Goal: Obtain resource: Download file/media

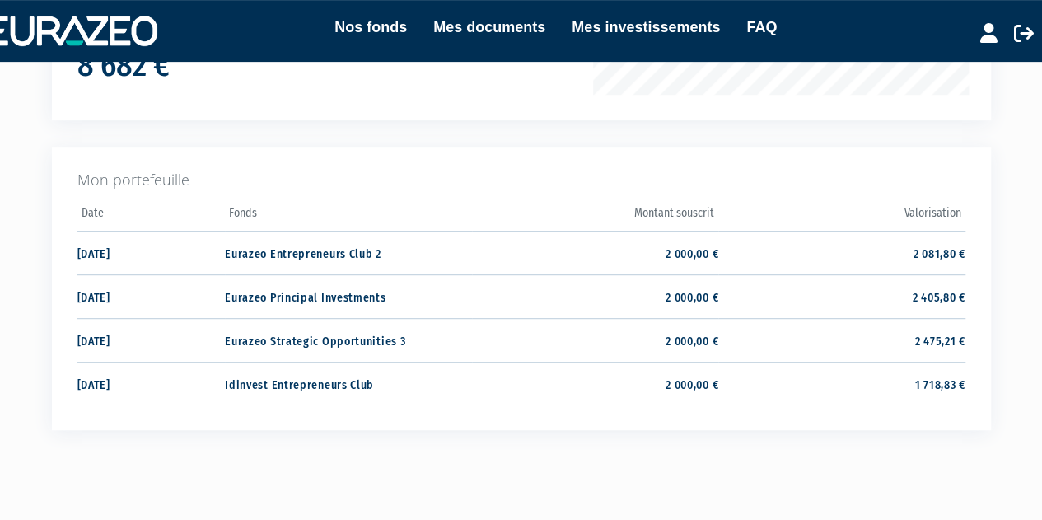
scroll to position [341, 0]
click at [697, 383] on td "2 000,00 €" at bounding box center [595, 383] width 246 height 44
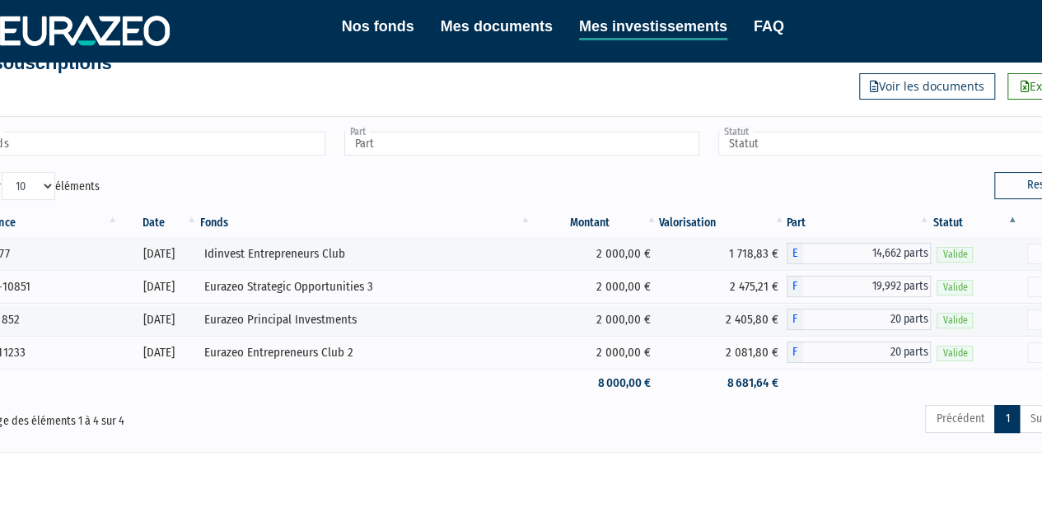
scroll to position [41, 48]
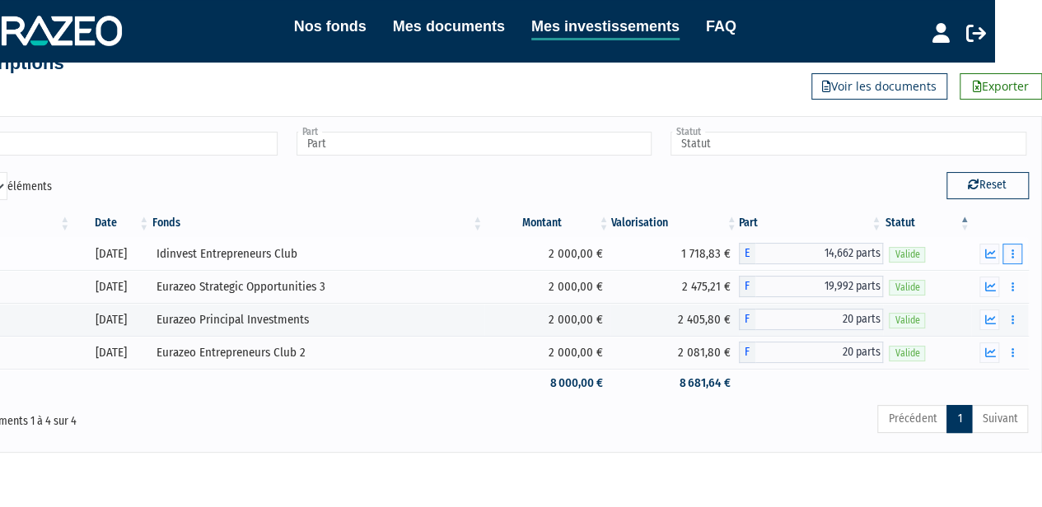
click at [1011, 257] on icon "button" at bounding box center [1012, 254] width 2 height 11
click at [769, 432] on div "Précédent 1 Suivant" at bounding box center [709, 422] width 637 height 36
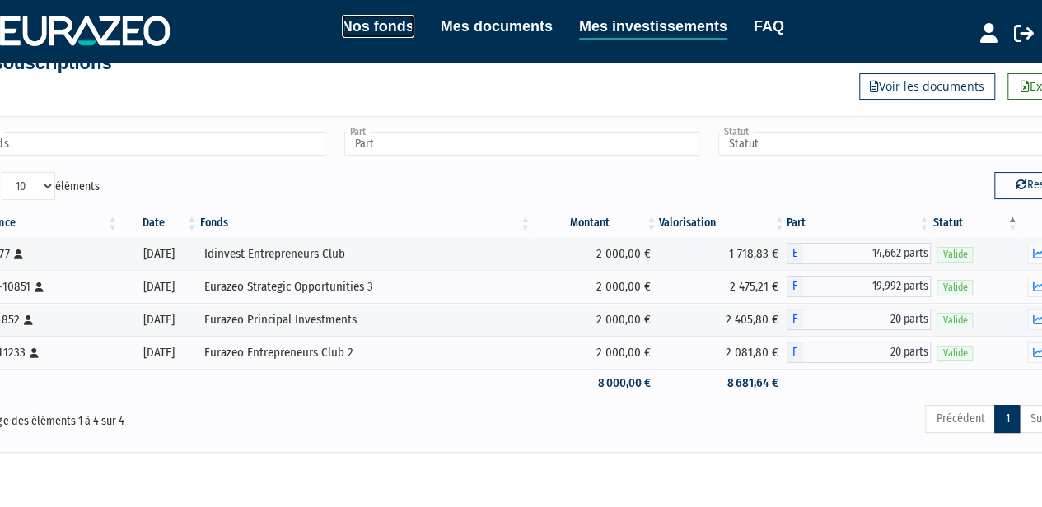
click at [369, 24] on link "Nos fonds" at bounding box center [378, 26] width 72 height 23
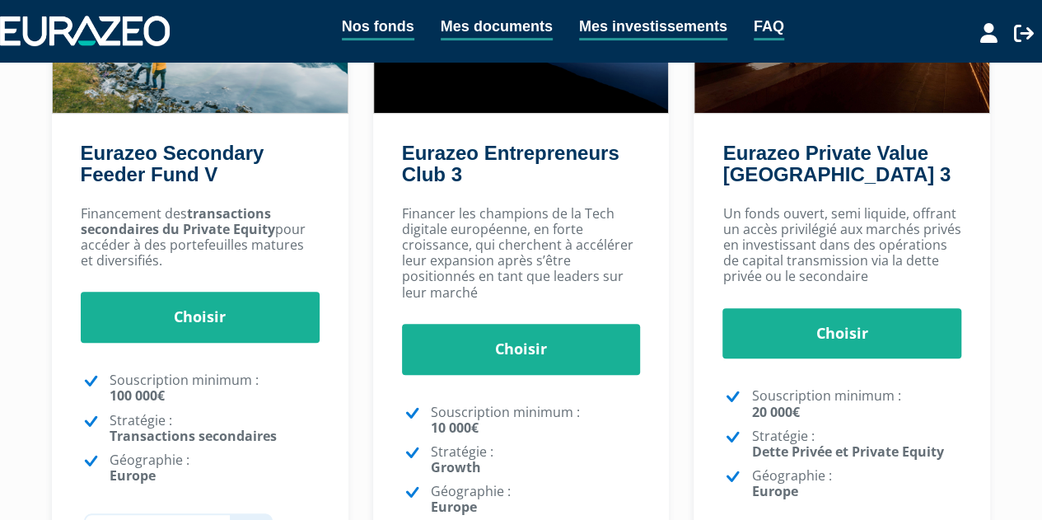
scroll to position [270, 0]
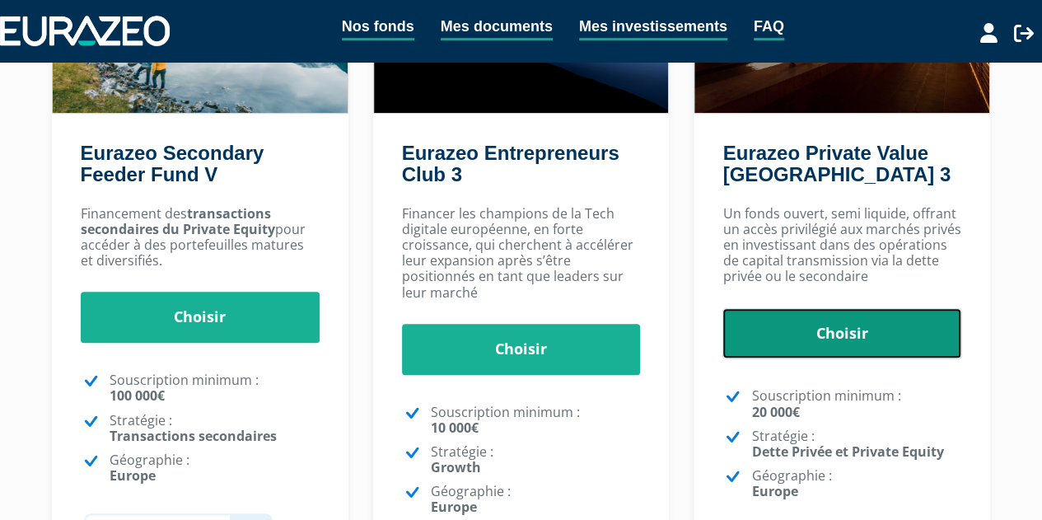
click at [848, 339] on link "Choisir" at bounding box center [841, 333] width 239 height 51
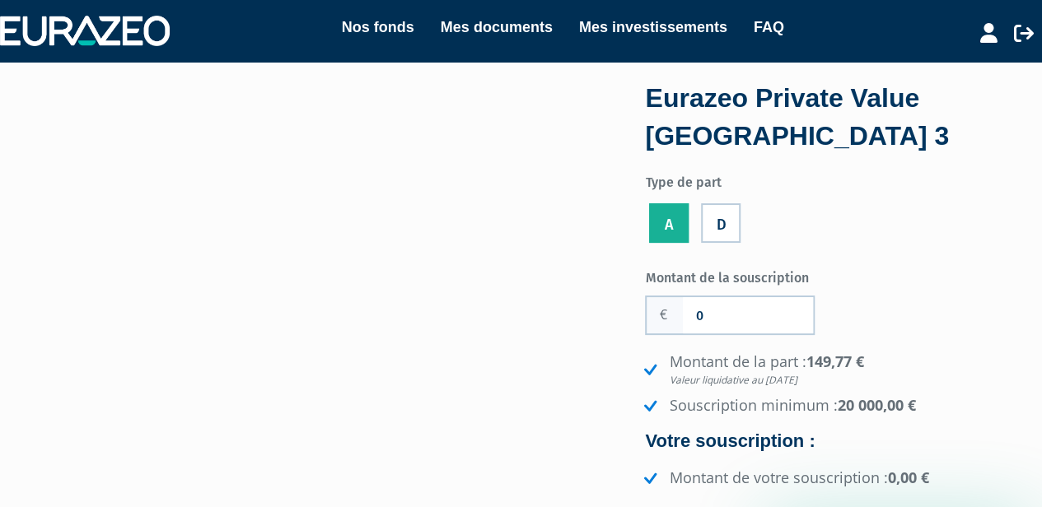
click at [677, 227] on label "A" at bounding box center [669, 223] width 40 height 40
click at [0, 0] on input "A" at bounding box center [0, 0] width 0 height 0
click at [738, 222] on label "D" at bounding box center [721, 223] width 40 height 40
click at [0, 0] on input "D" at bounding box center [0, 0] width 0 height 0
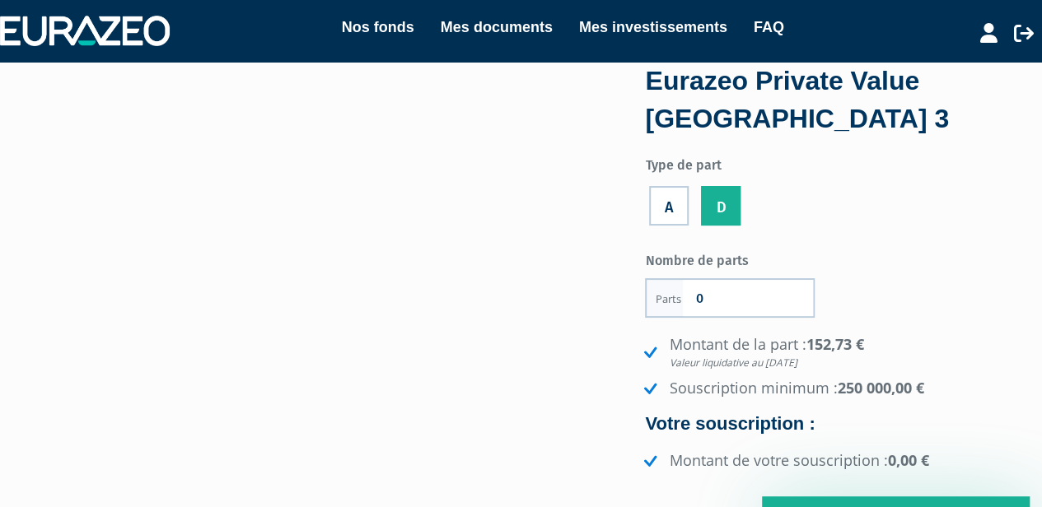
scroll to position [19, 0]
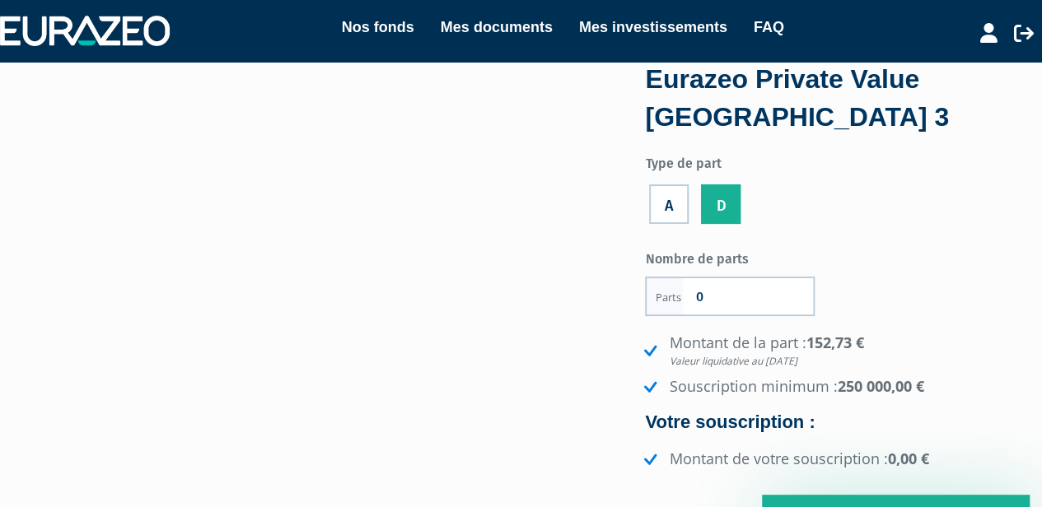
click at [670, 205] on label "A" at bounding box center [669, 204] width 40 height 40
click at [0, 0] on input "A" at bounding box center [0, 0] width 0 height 0
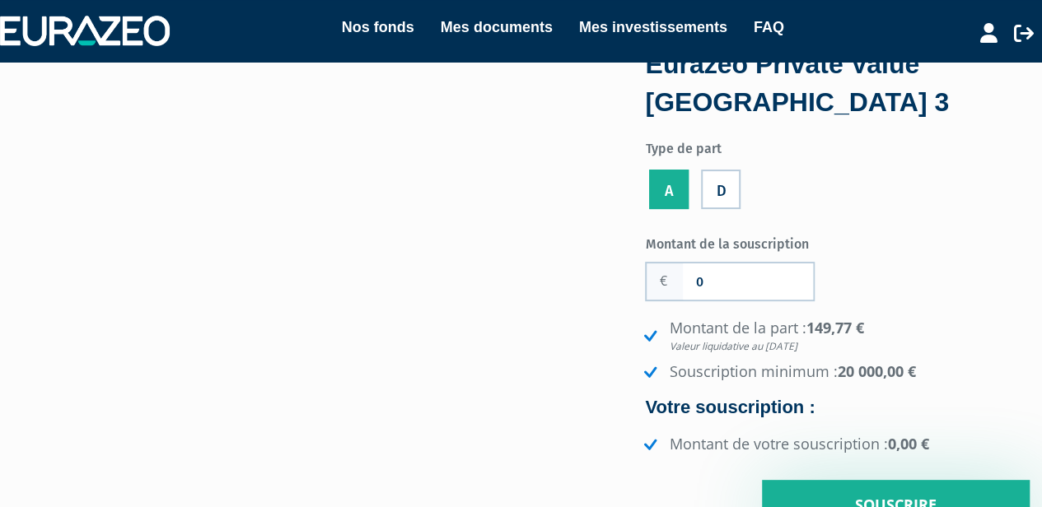
scroll to position [35, 0]
click at [718, 197] on label "D" at bounding box center [721, 189] width 40 height 40
click at [0, 0] on input "D" at bounding box center [0, 0] width 0 height 0
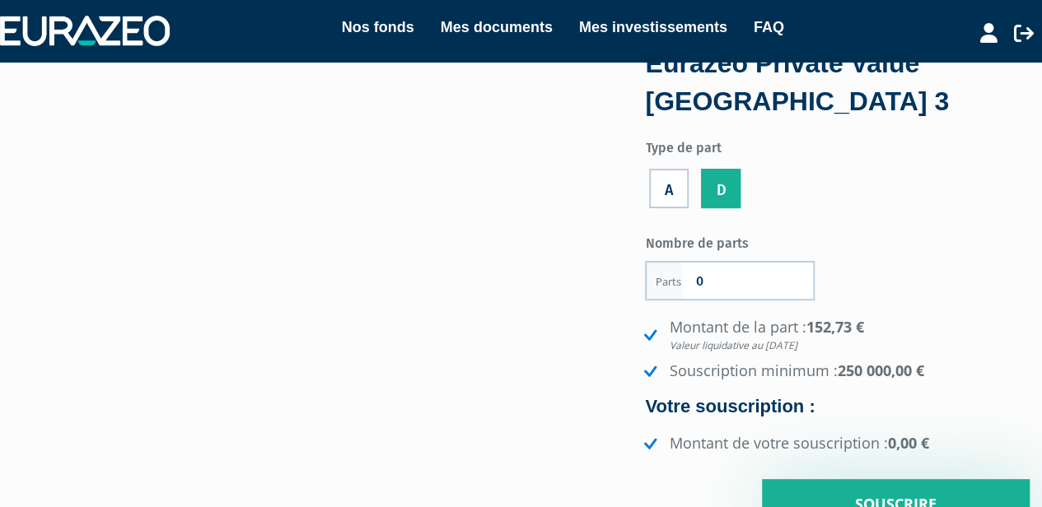
click at [670, 192] on label "A" at bounding box center [669, 189] width 40 height 40
click at [0, 0] on input "A" at bounding box center [0, 0] width 0 height 0
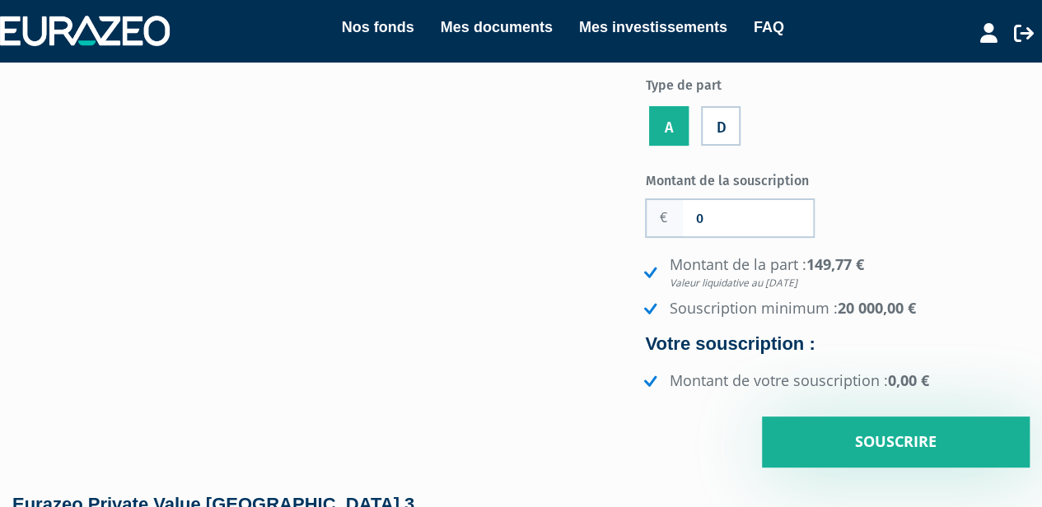
scroll to position [0, 0]
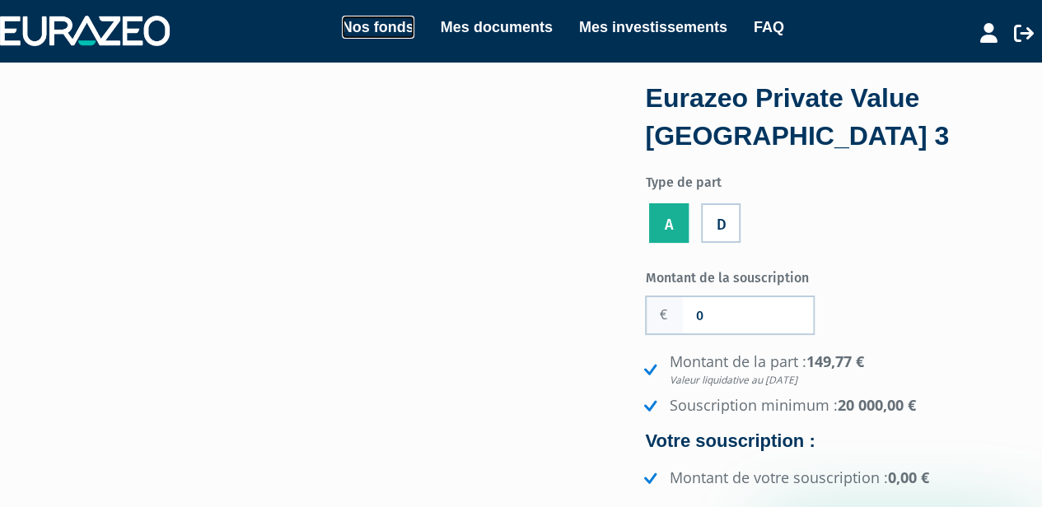
click at [376, 26] on link "Nos fonds" at bounding box center [378, 27] width 72 height 23
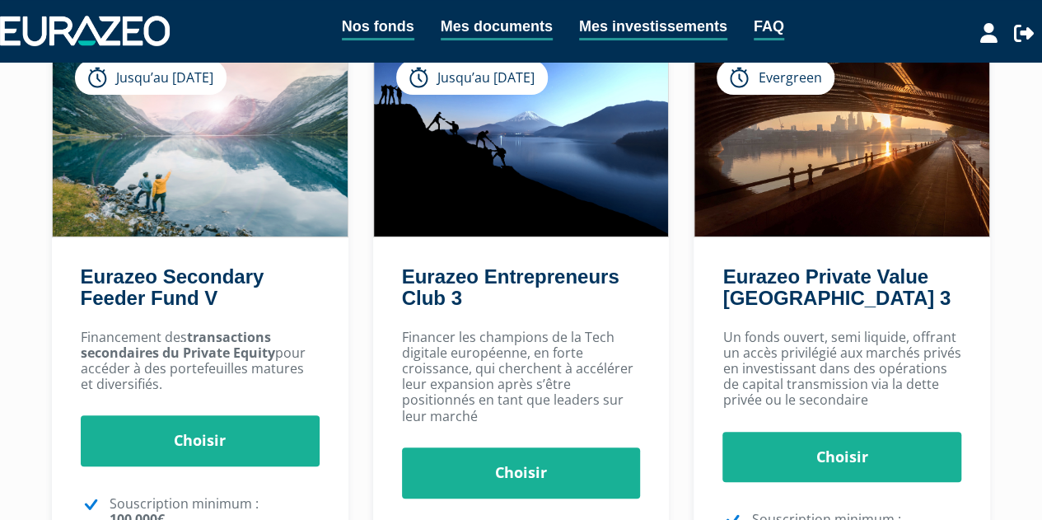
scroll to position [152, 0]
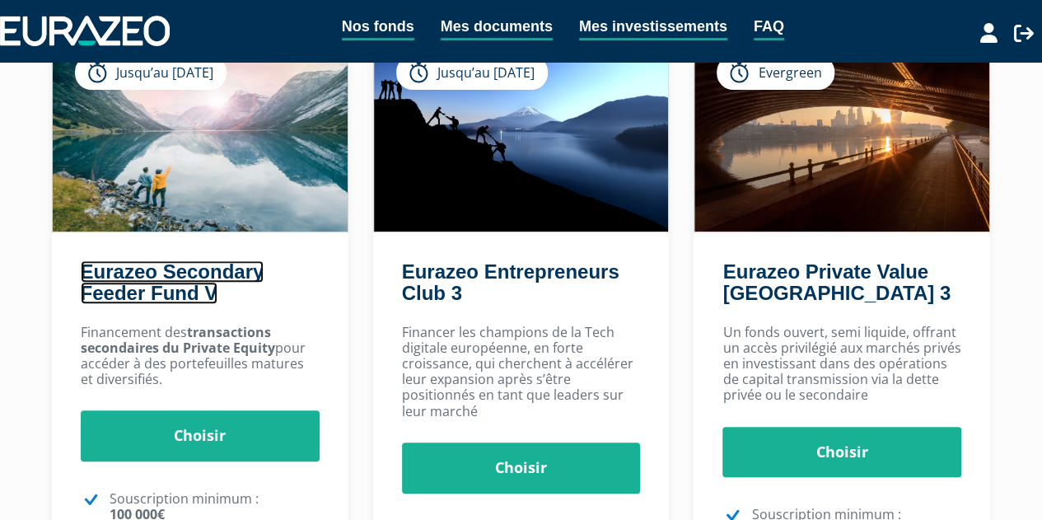
click at [171, 283] on link "Eurazeo Secondary Feeder Fund V" at bounding box center [173, 282] width 184 height 44
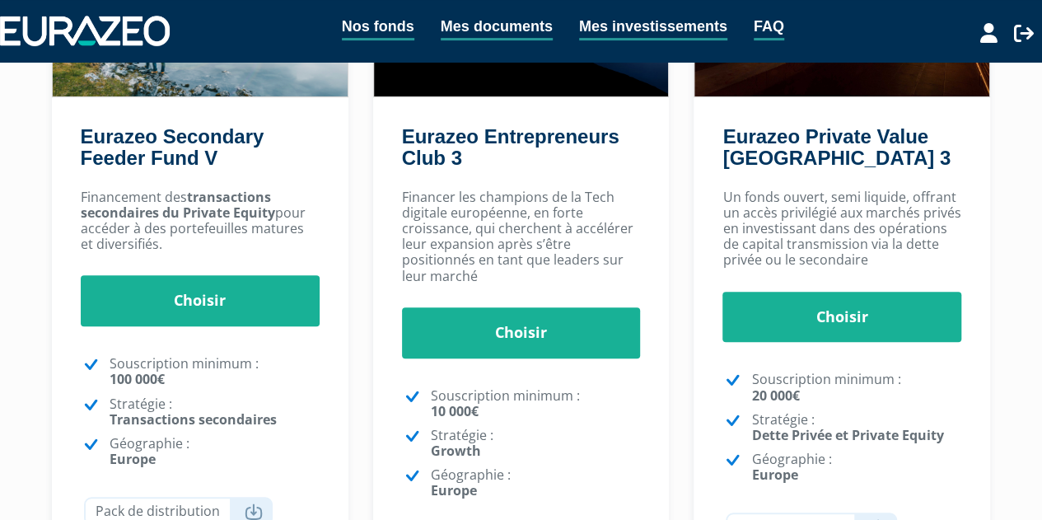
scroll to position [287, 0]
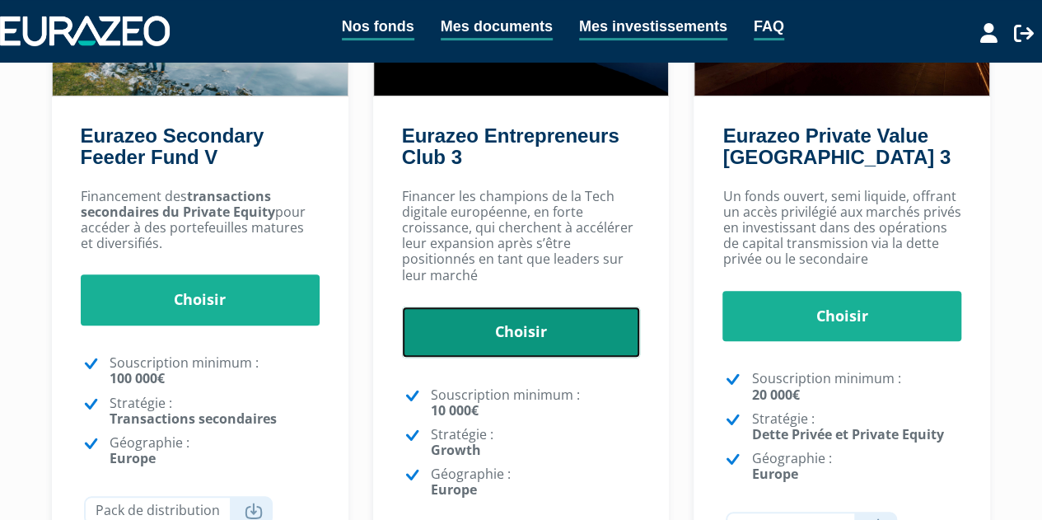
click at [525, 330] on link "Choisir" at bounding box center [521, 331] width 239 height 51
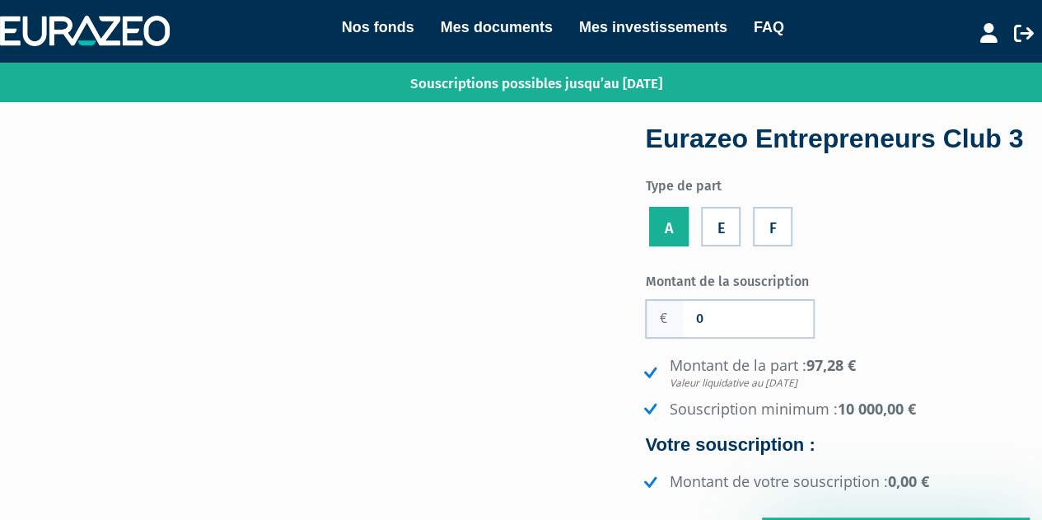
click at [720, 246] on label "E" at bounding box center [721, 227] width 40 height 40
click at [0, 0] on input "E" at bounding box center [0, 0] width 0 height 0
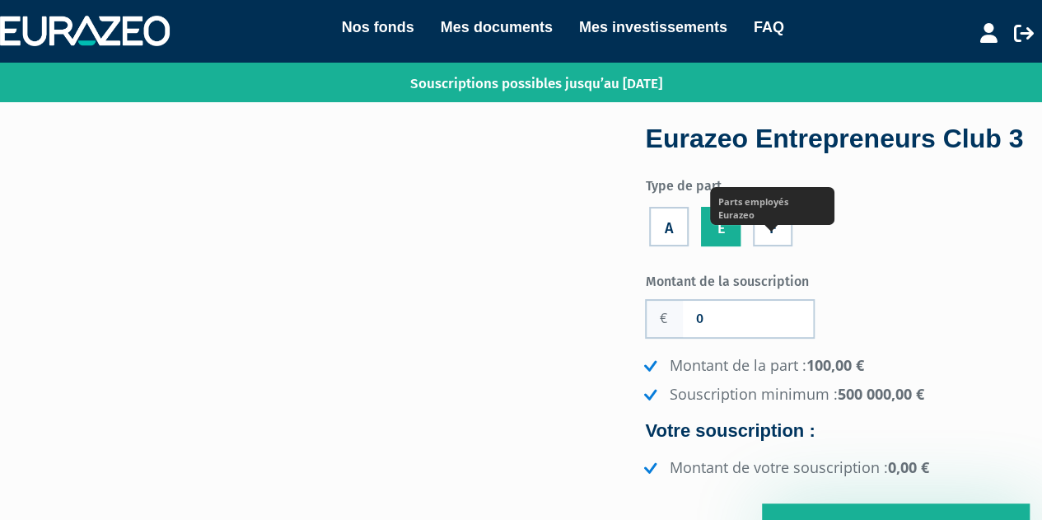
click at [780, 246] on label "F" at bounding box center [773, 227] width 40 height 40
click at [0, 0] on input "F" at bounding box center [0, 0] width 0 height 0
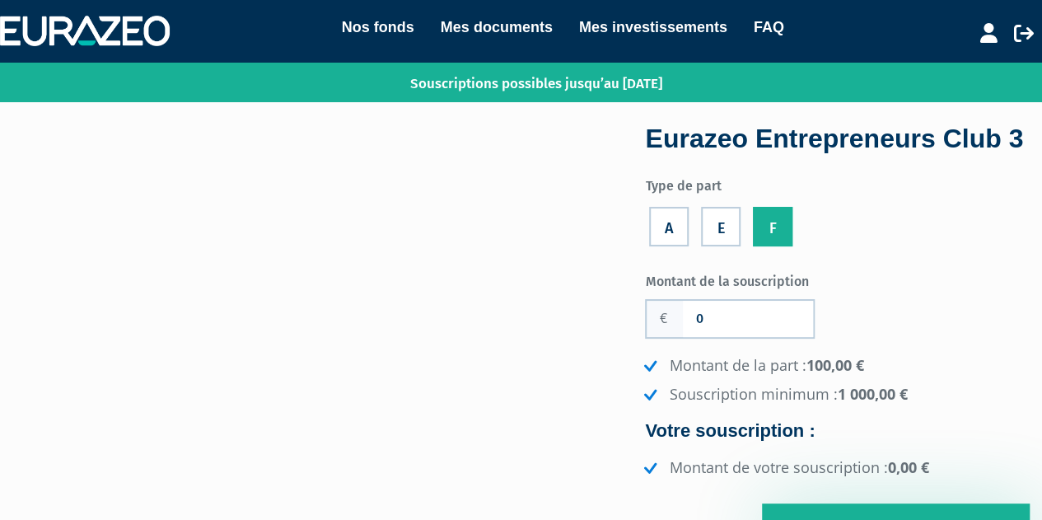
click at [672, 246] on label "A" at bounding box center [669, 227] width 40 height 40
click at [0, 0] on input "A" at bounding box center [0, 0] width 0 height 0
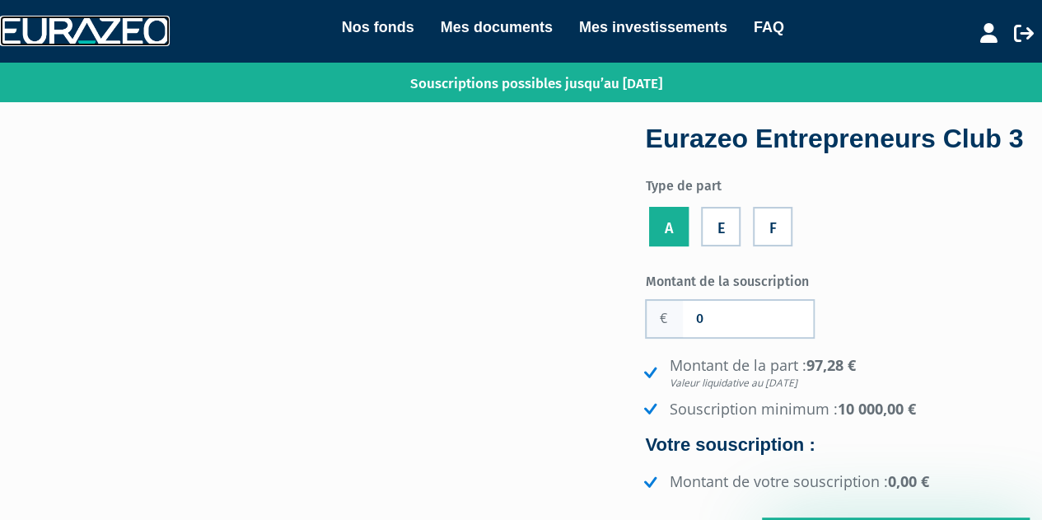
click at [119, 30] on img at bounding box center [85, 31] width 170 height 30
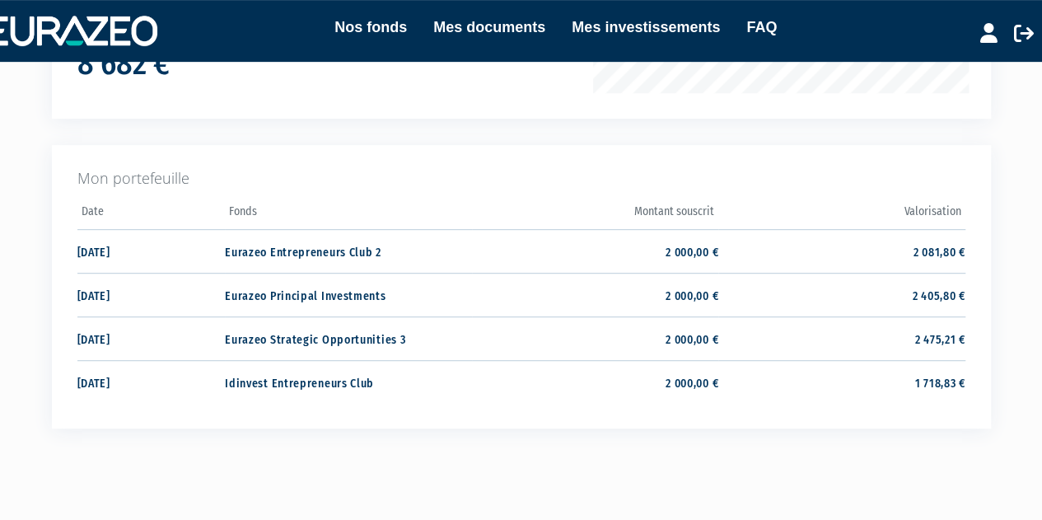
scroll to position [343, 0]
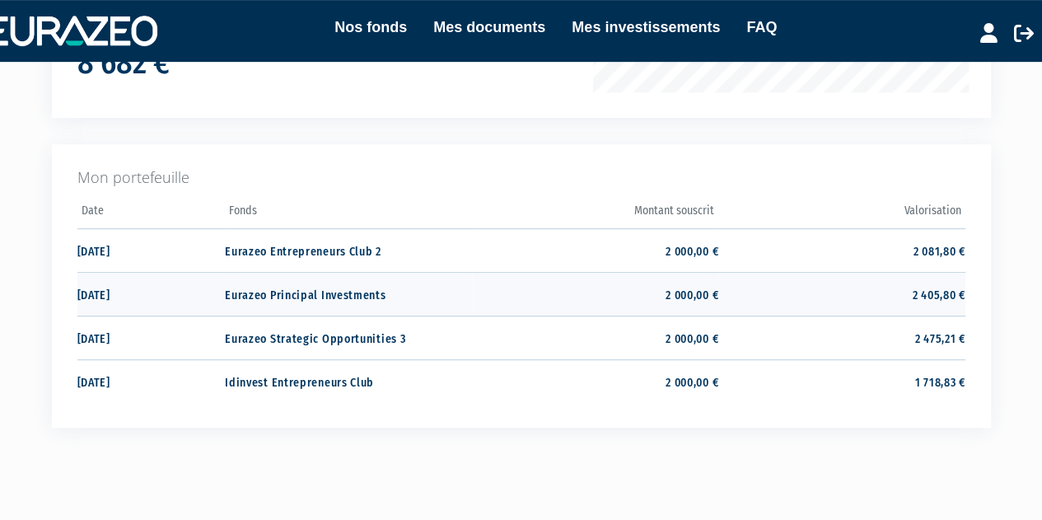
click at [379, 291] on td "Eurazeo Principal Investments" at bounding box center [348, 294] width 246 height 44
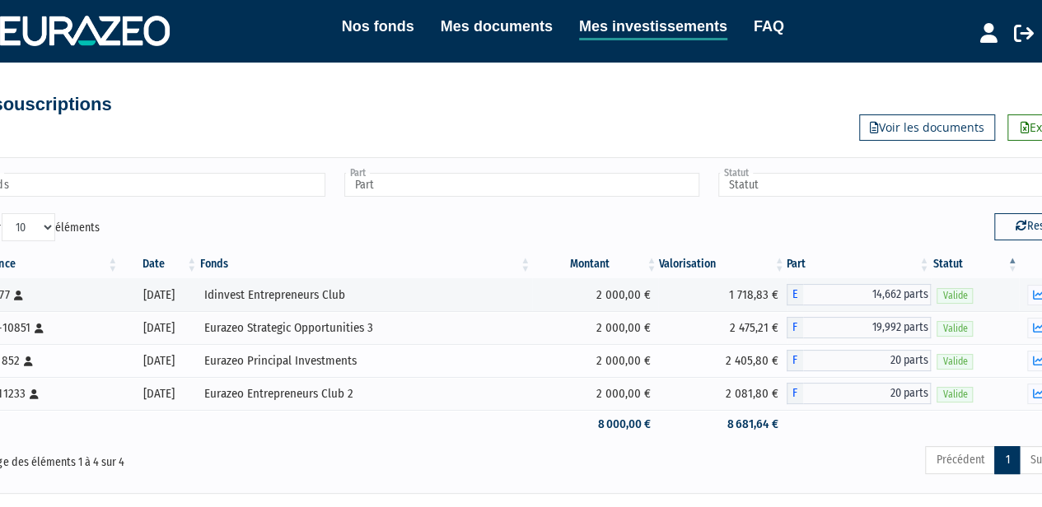
click at [366, 365] on div "Eurazeo Principal Investments" at bounding box center [365, 361] width 322 height 17
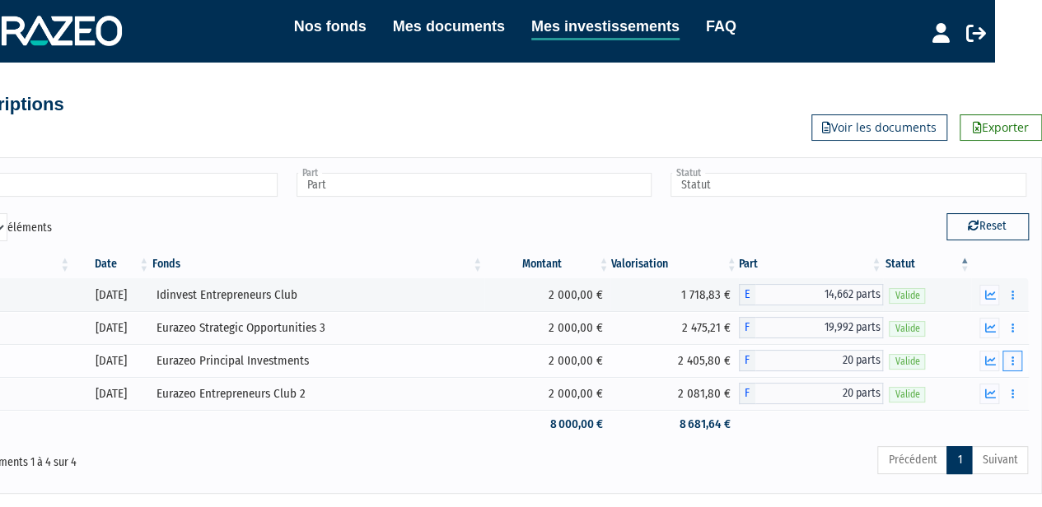
click at [1015, 353] on button "button" at bounding box center [1012, 361] width 20 height 21
click at [986, 385] on link "Documents" at bounding box center [976, 390] width 82 height 27
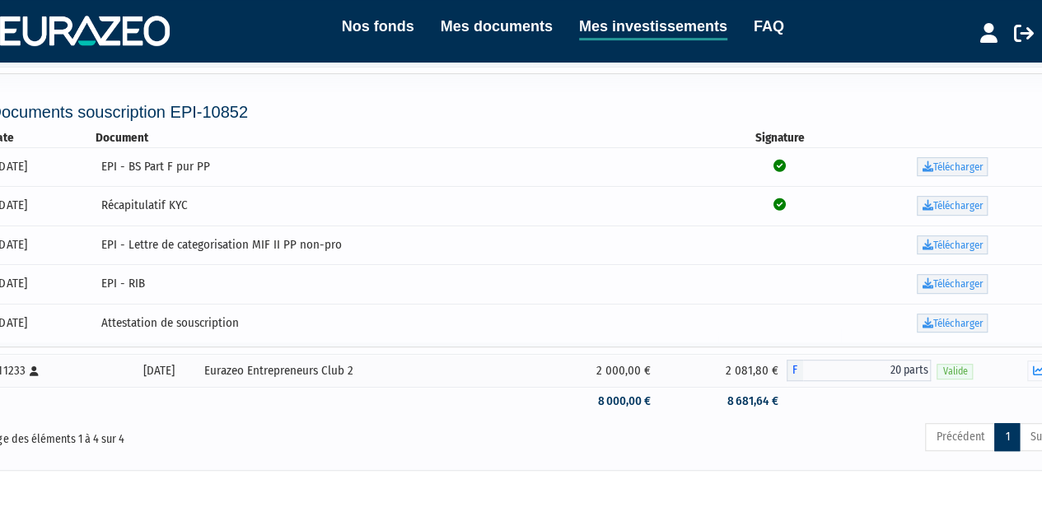
scroll to position [321, 0]
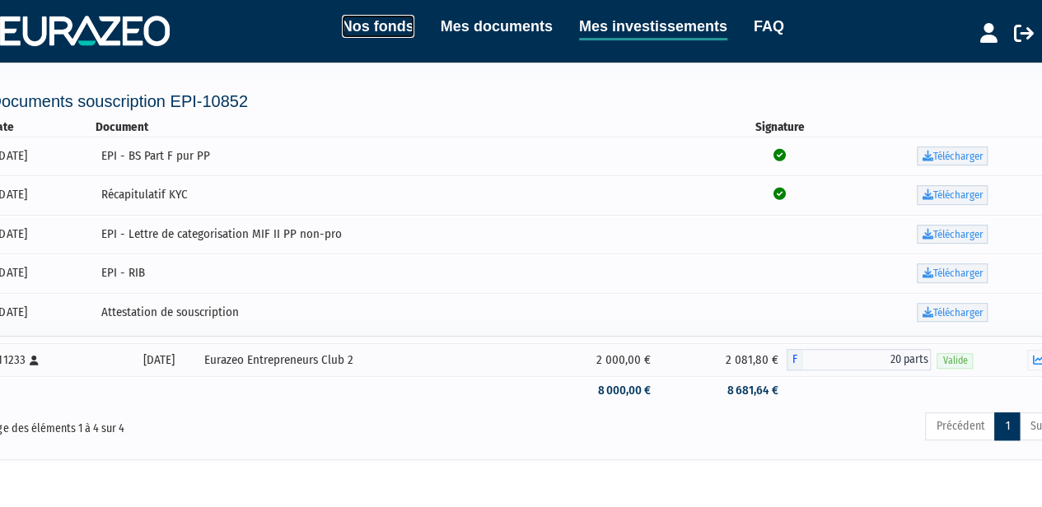
click at [380, 33] on link "Nos fonds" at bounding box center [378, 26] width 72 height 23
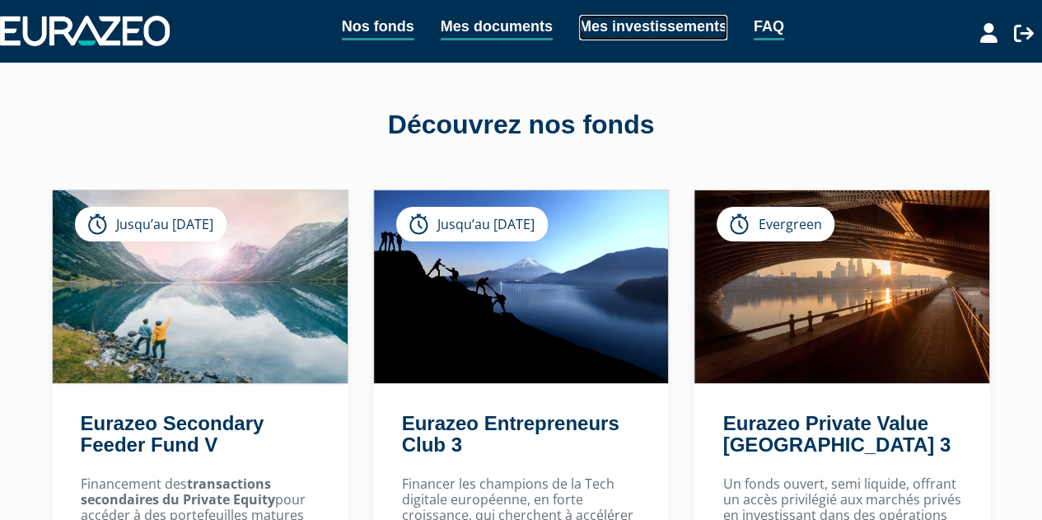
click at [691, 25] on link "Mes investissements" at bounding box center [653, 28] width 148 height 26
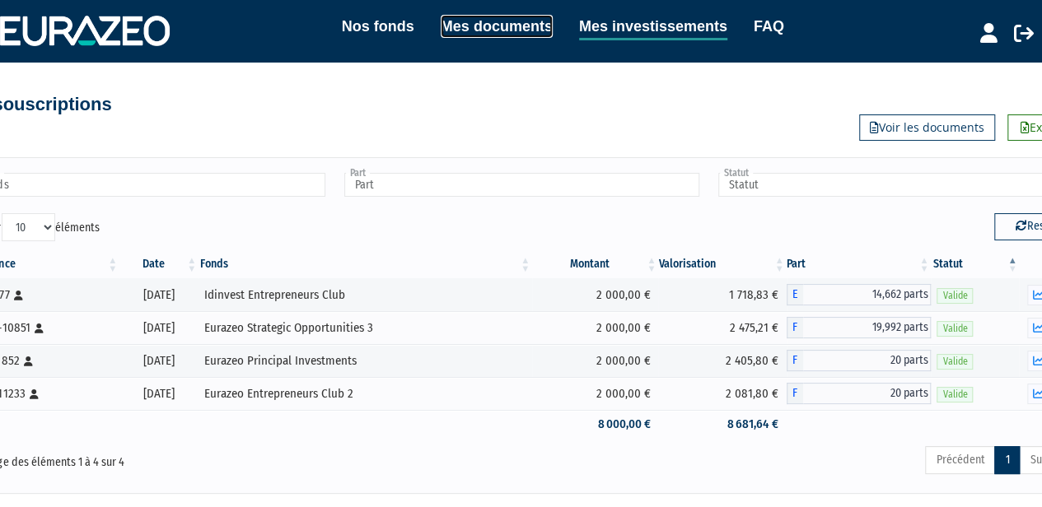
click at [509, 30] on link "Mes documents" at bounding box center [497, 26] width 112 height 23
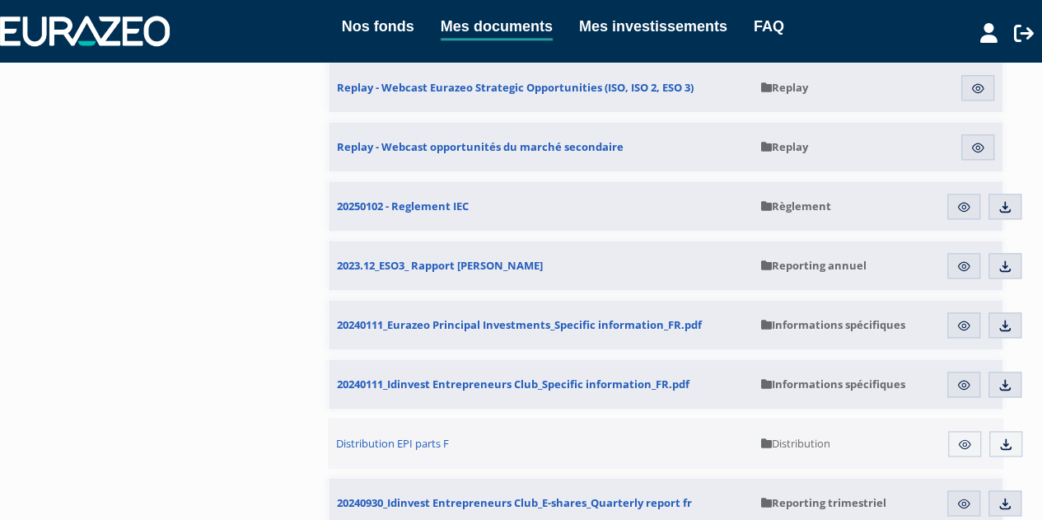
scroll to position [1006, 0]
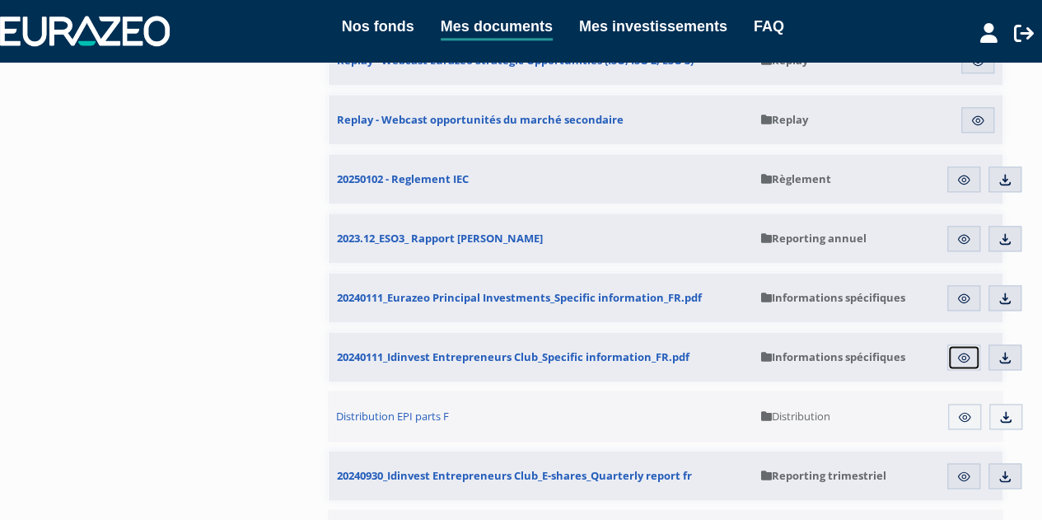
click at [960, 354] on img at bounding box center [963, 357] width 15 height 15
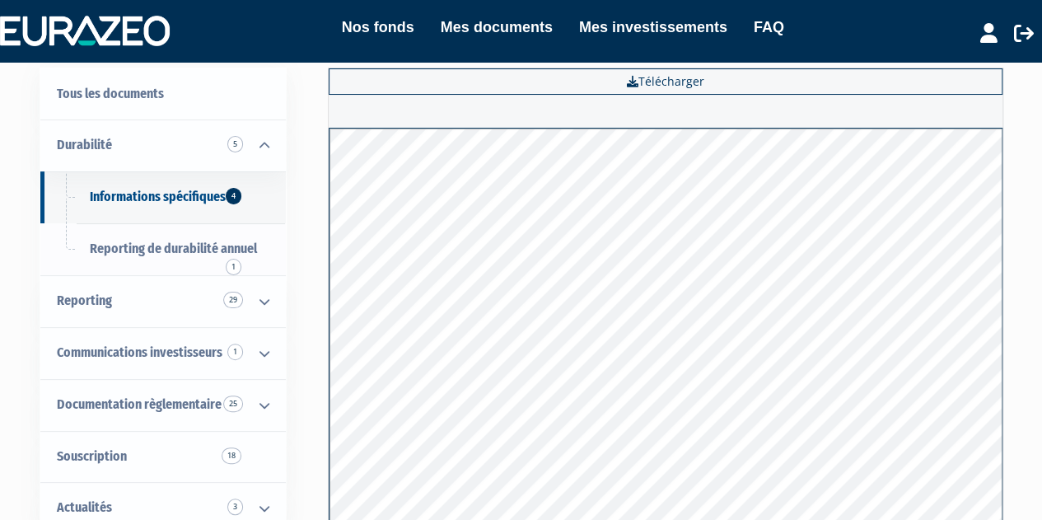
scroll to position [49, 0]
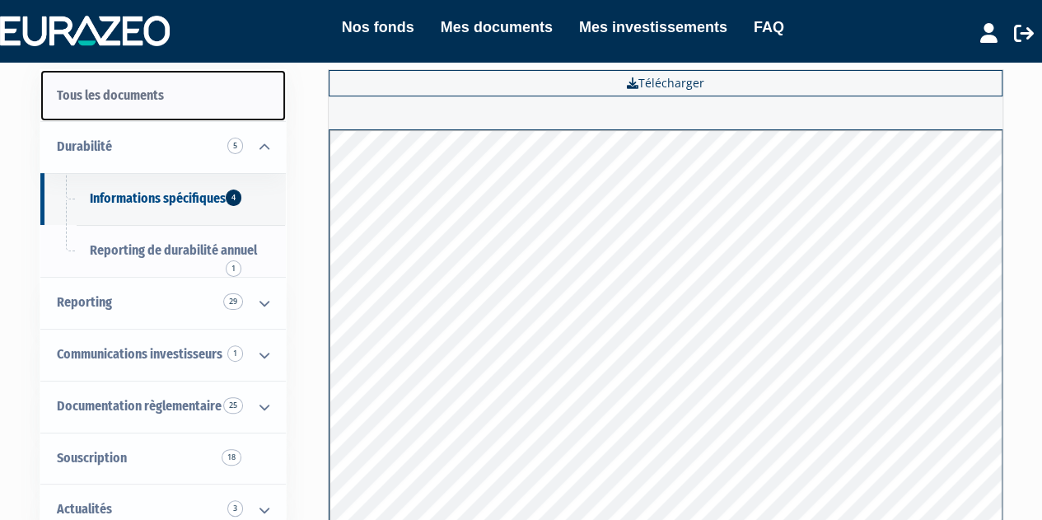
click at [175, 104] on link "Tous les documents" at bounding box center [162, 96] width 245 height 52
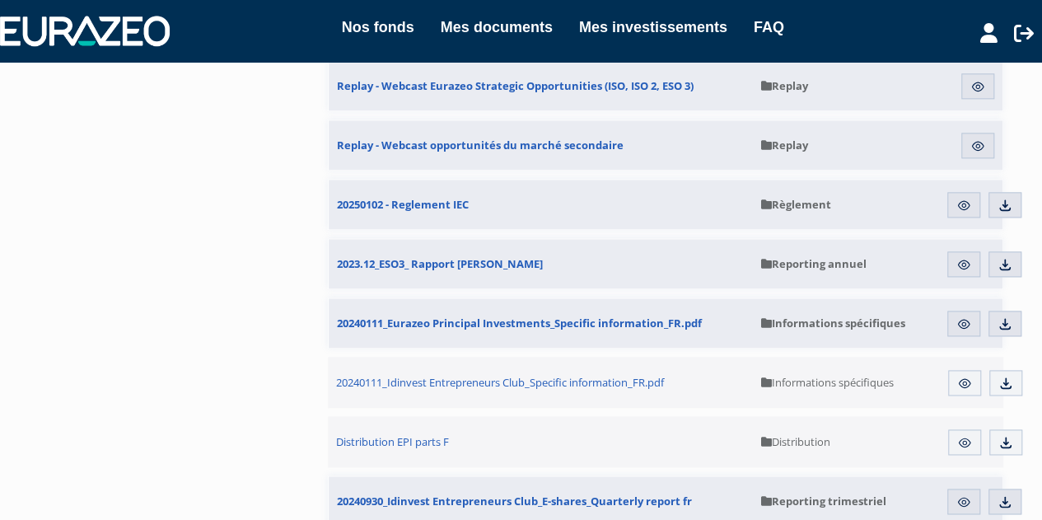
scroll to position [981, 0]
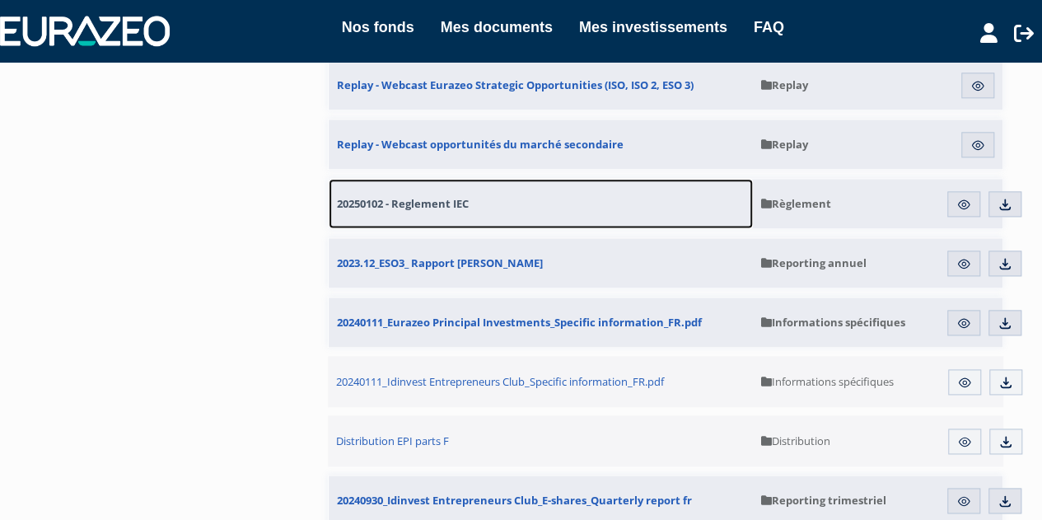
click at [408, 200] on span "20250102 - Reglement IEC" at bounding box center [403, 203] width 132 height 15
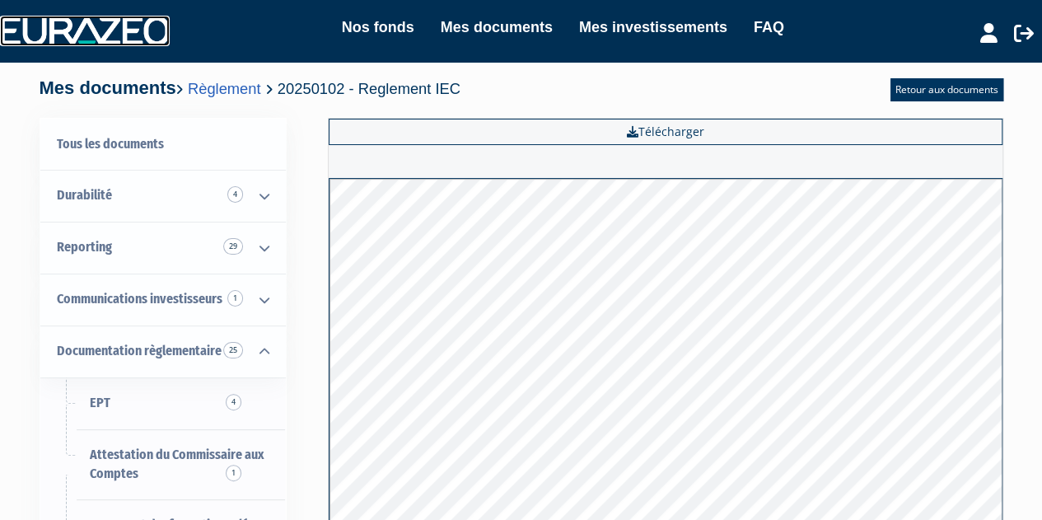
click at [115, 42] on img at bounding box center [85, 31] width 170 height 30
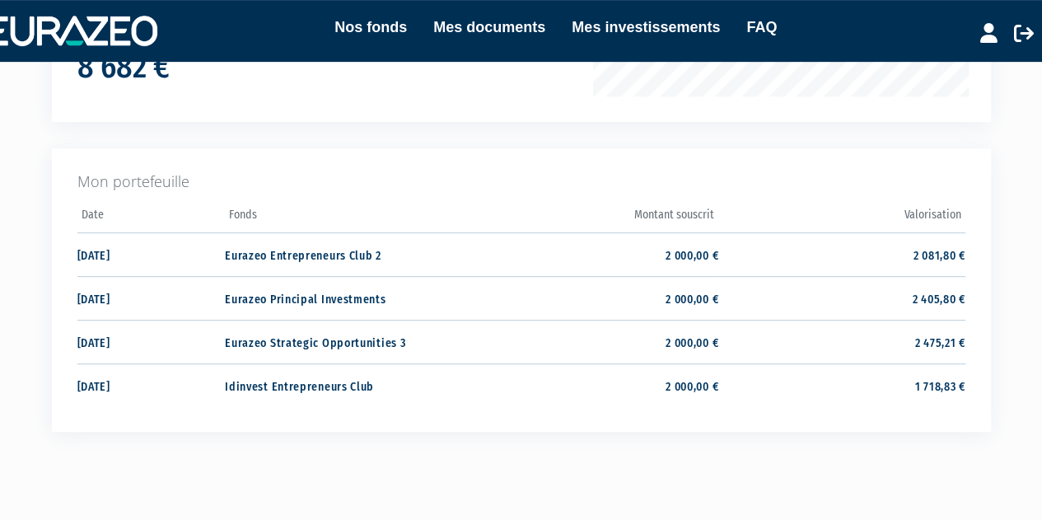
scroll to position [340, 0]
click at [1025, 29] on icon at bounding box center [1024, 33] width 20 height 20
